Goal: Check status: Check status

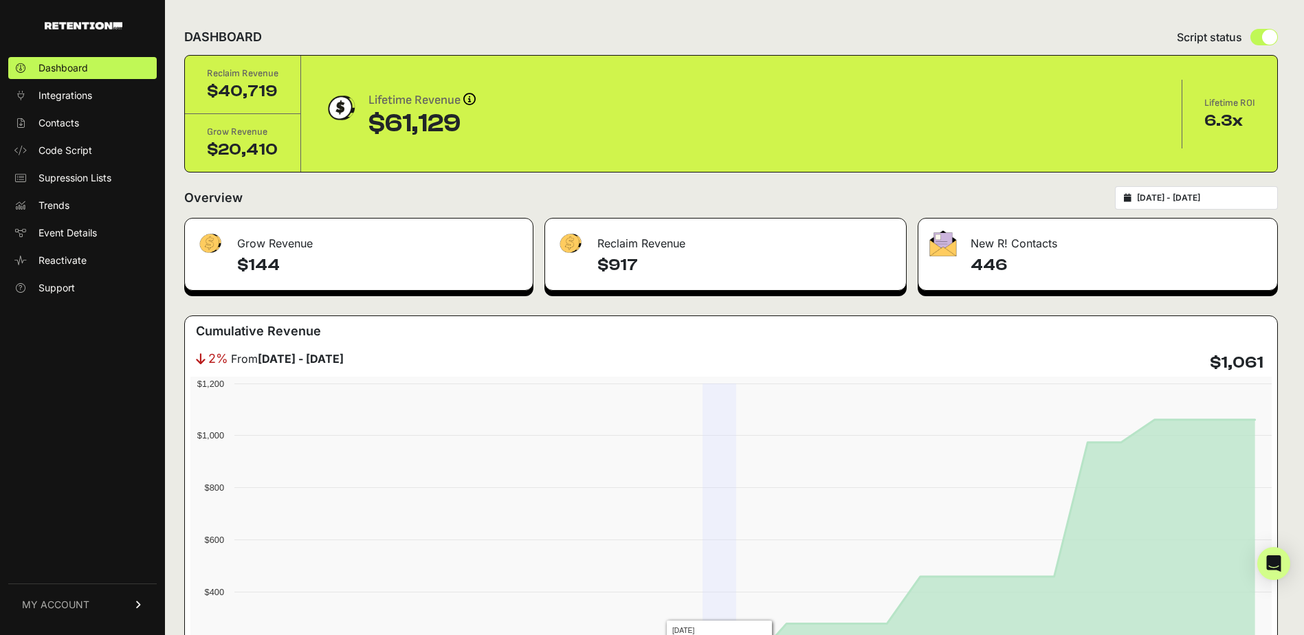
scroll to position [69, 0]
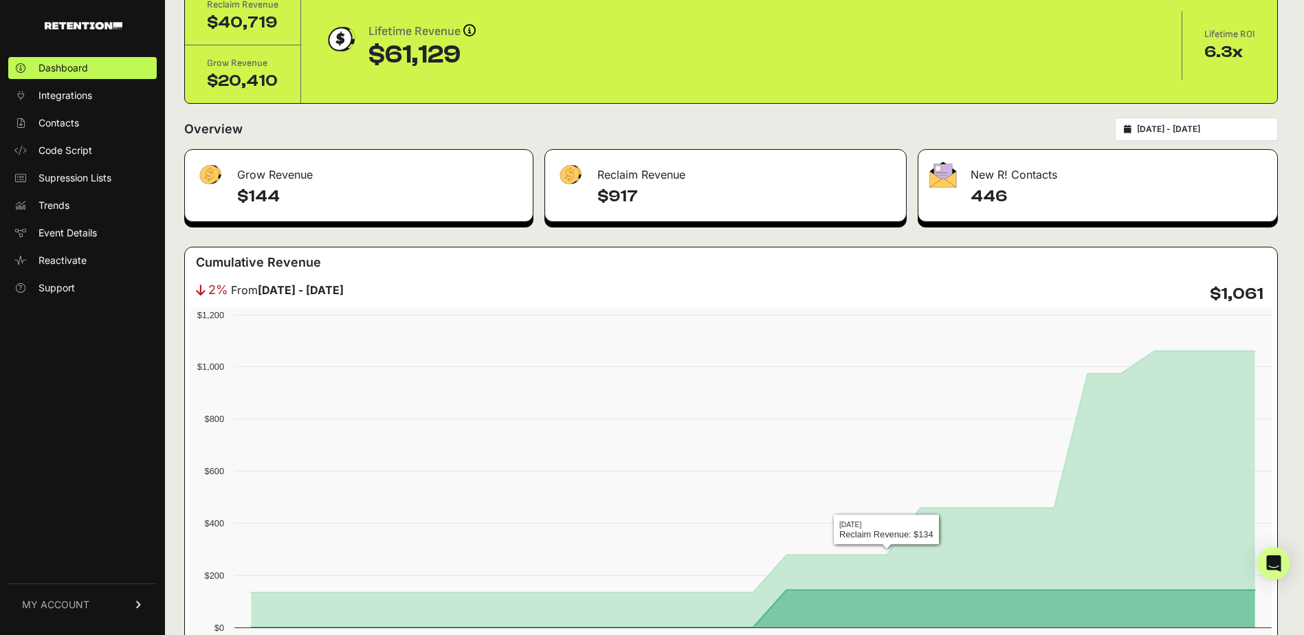
click at [1209, 128] on input "2025-08-04 - 2025-09-03" at bounding box center [1203, 129] width 132 height 11
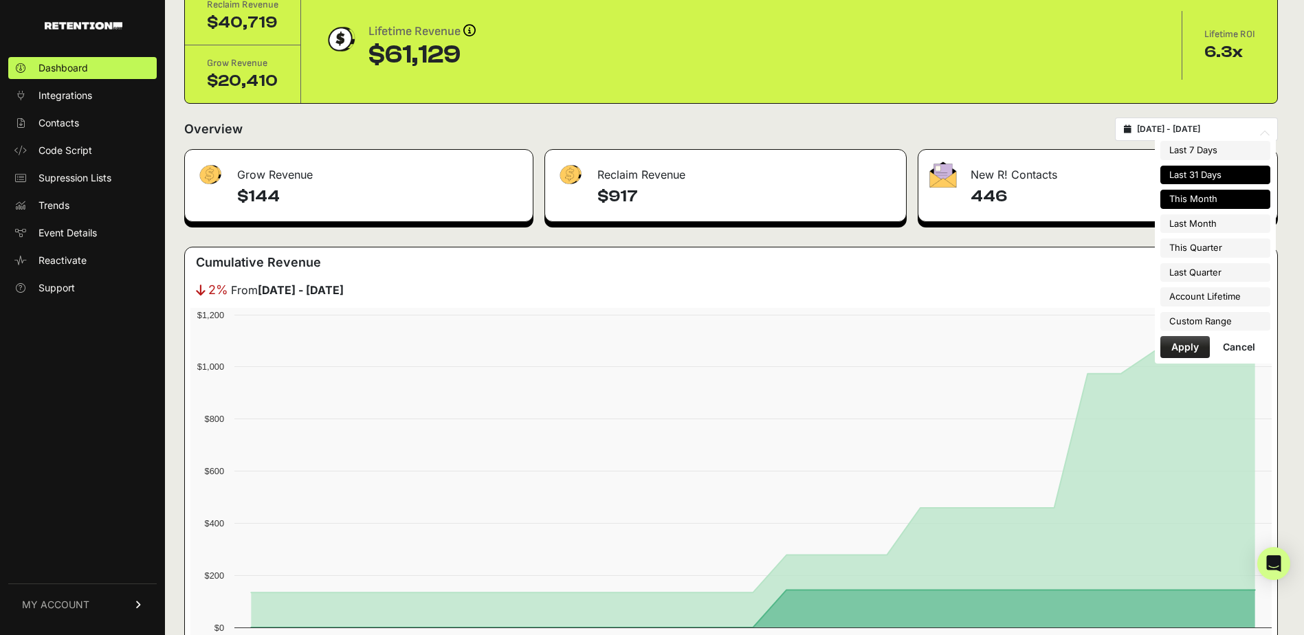
type input "2025-09-01"
type input "2025-09-30"
type input "2025-08-01"
type input "2025-08-31"
type input "2025-07-01"
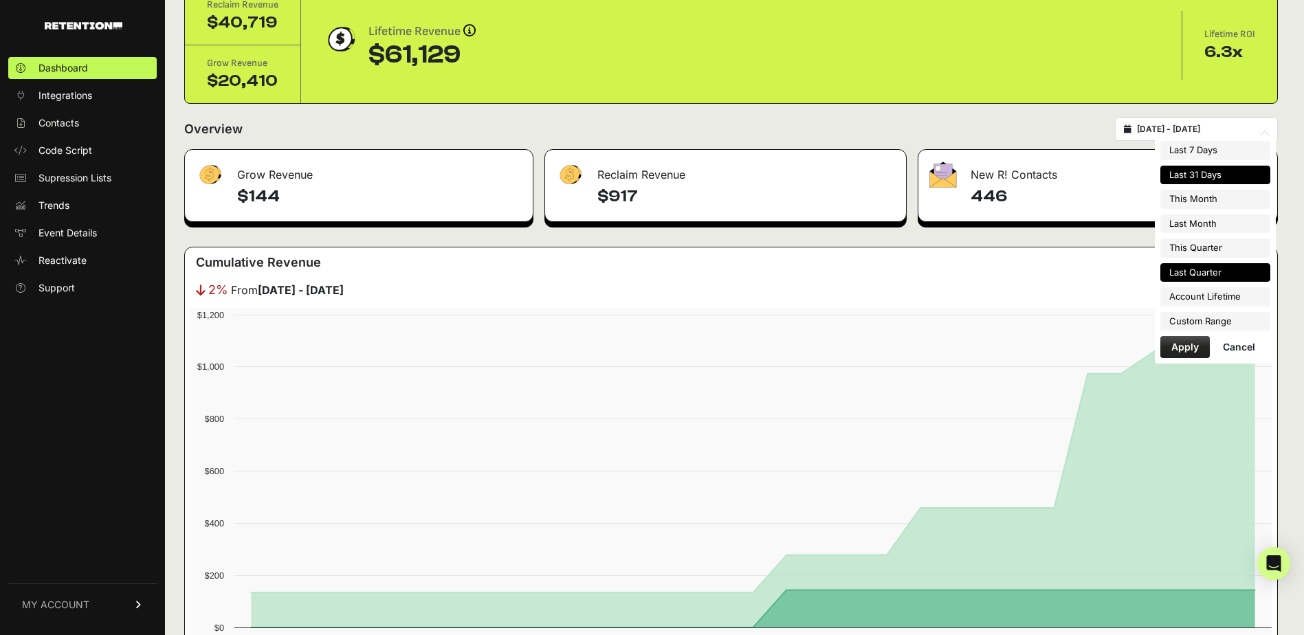
type input "2025-09-30"
type input "2025-08-04"
type input "2025-09-03"
type input "2025-04-01"
type input "2025-06-30"
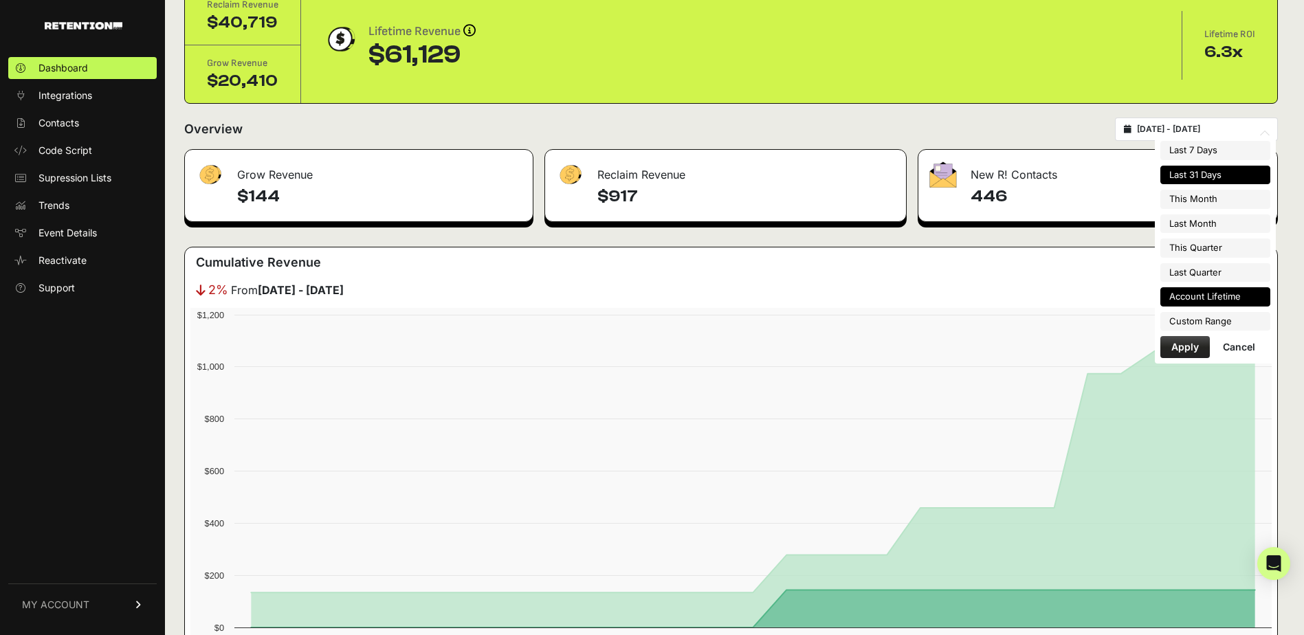
type input "2025-08-04"
type input "2025-09-03"
click at [1203, 319] on li "Custom Range" at bounding box center [1216, 321] width 110 height 19
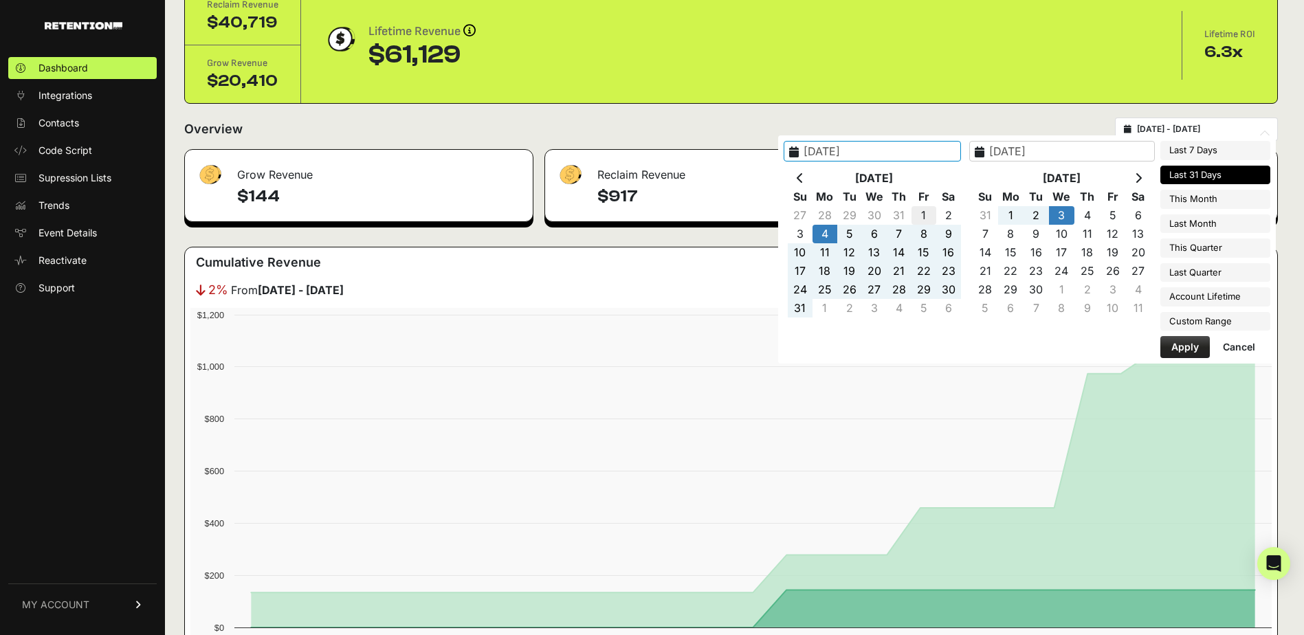
type input "2025-08-01"
type input "2025-08-31"
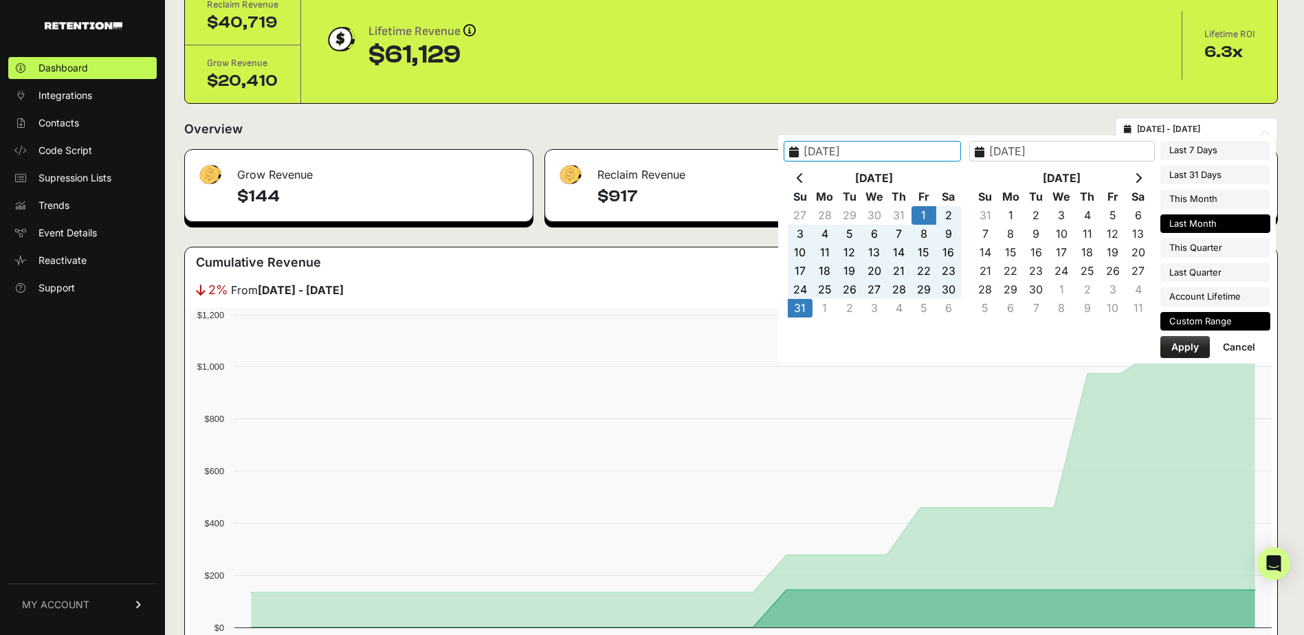
type input "2025-08-01"
click at [1180, 348] on button "Apply" at bounding box center [1186, 347] width 50 height 22
type input "[DATE] - [DATE]"
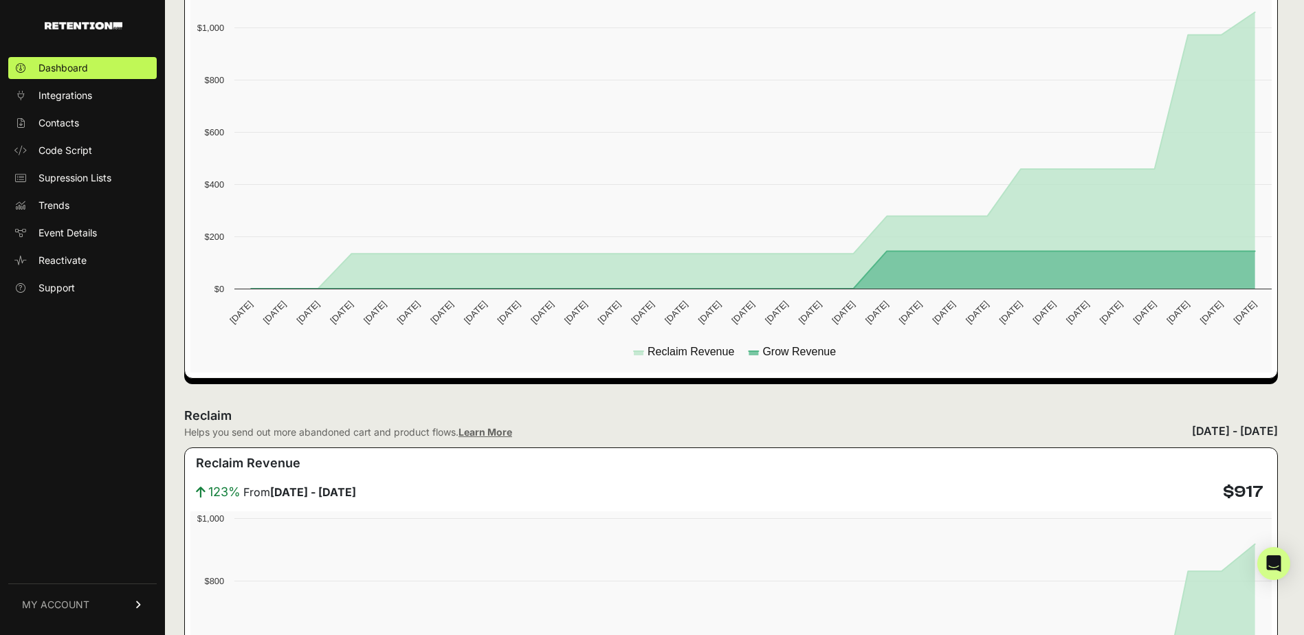
scroll to position [402, 0]
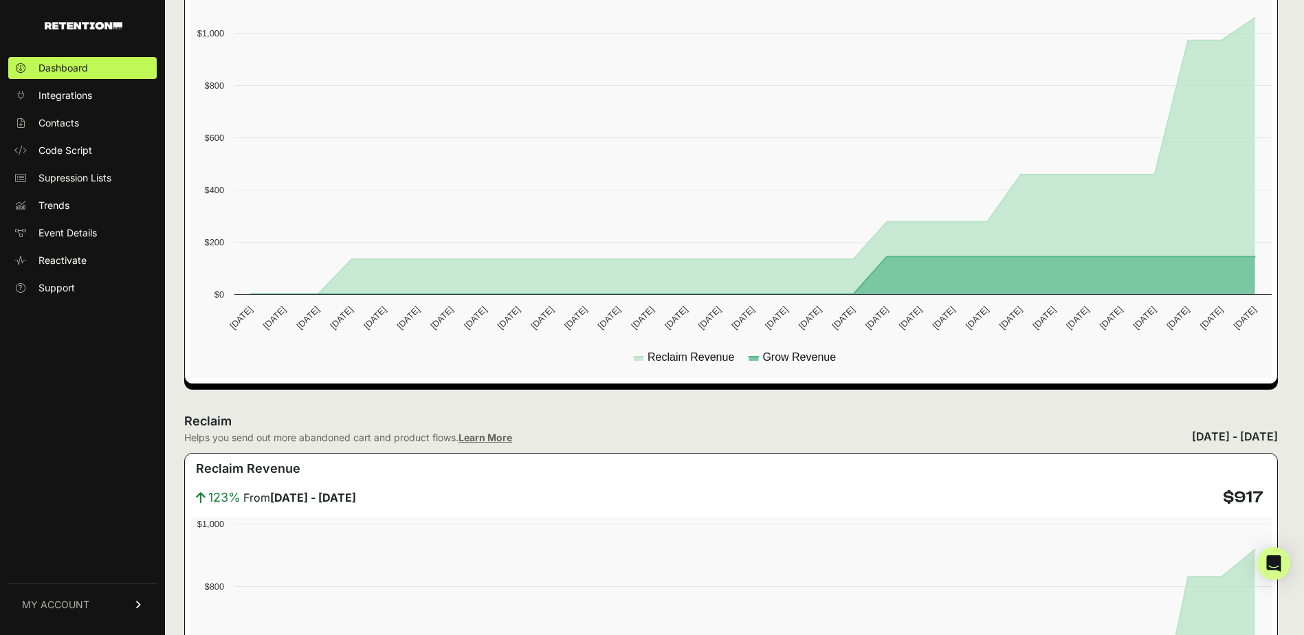
drag, startPoint x: 492, startPoint y: 445, endPoint x: 494, endPoint y: 438, distance: 7.0
click at [494, 438] on link "Learn More" at bounding box center [486, 438] width 54 height 12
